Goal: Transaction & Acquisition: Subscribe to service/newsletter

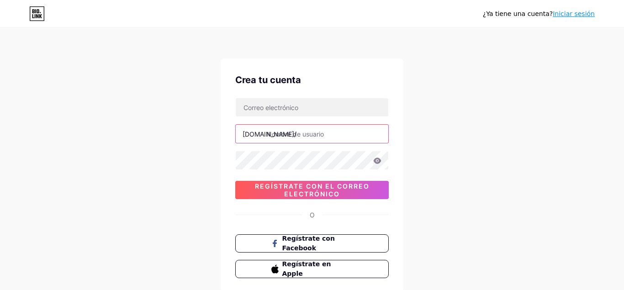
click at [288, 131] on input "text" at bounding box center [312, 134] width 153 height 18
type input "b"
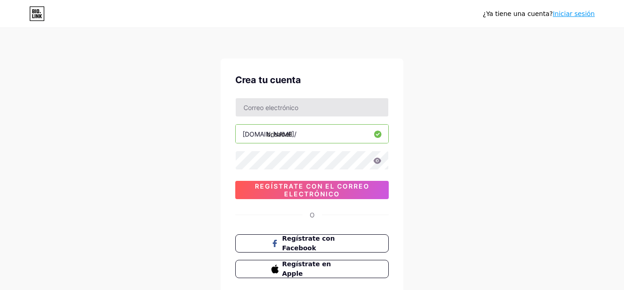
type input "brisabell"
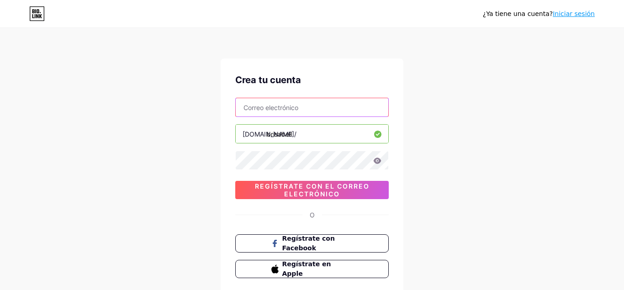
click at [296, 105] on input "text" at bounding box center [312, 107] width 153 height 18
type input "r"
type input "b"
paste input "[EMAIL_ADDRESS][DOMAIN_NAME]"
type input "[EMAIL_ADDRESS][DOMAIN_NAME]"
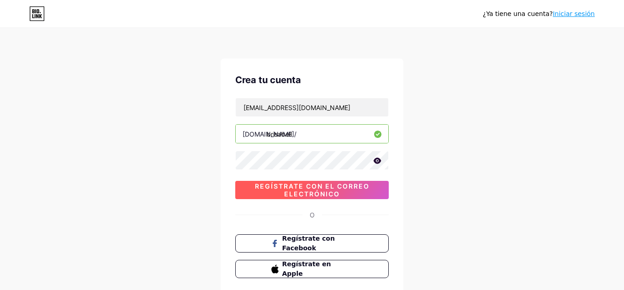
click at [320, 190] on span "Regístrate con el correo electrónico" at bounding box center [312, 190] width 154 height 16
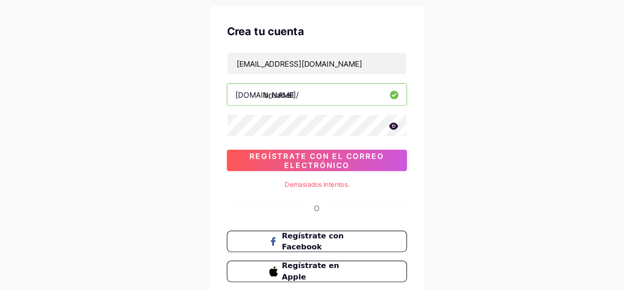
scroll to position [12, 0]
